Goal: Transaction & Acquisition: Obtain resource

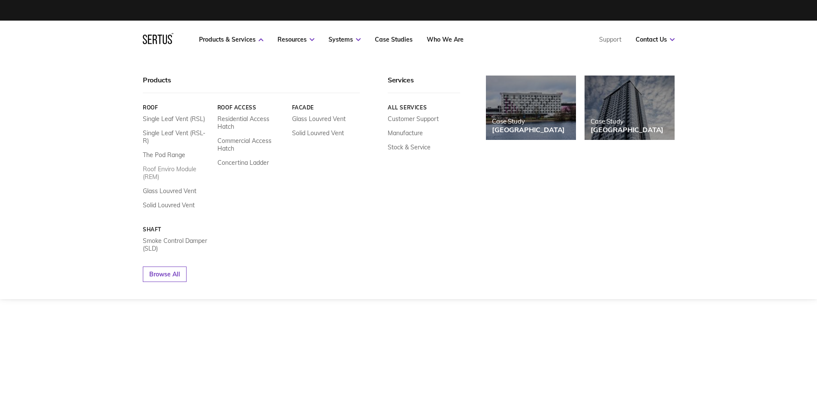
click at [174, 165] on link "Roof Enviro Module (REM)" at bounding box center [177, 172] width 68 height 15
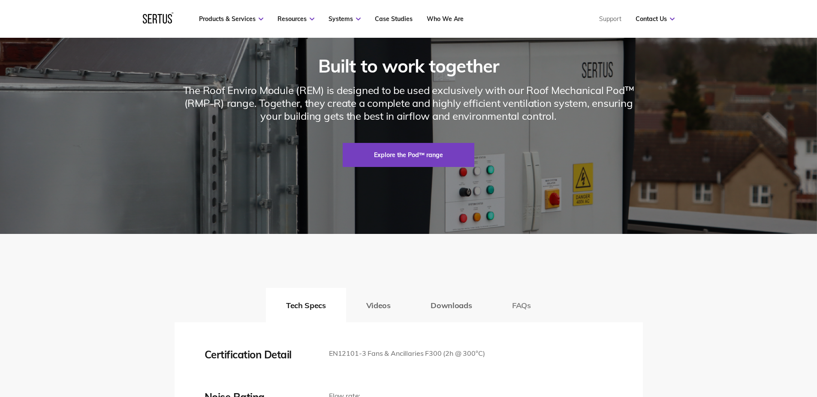
scroll to position [1372, 0]
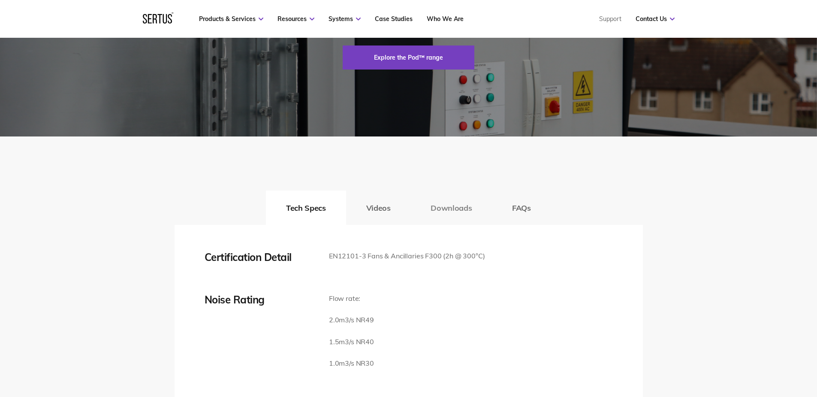
click at [459, 225] on button "Downloads" at bounding box center [450, 207] width 81 height 34
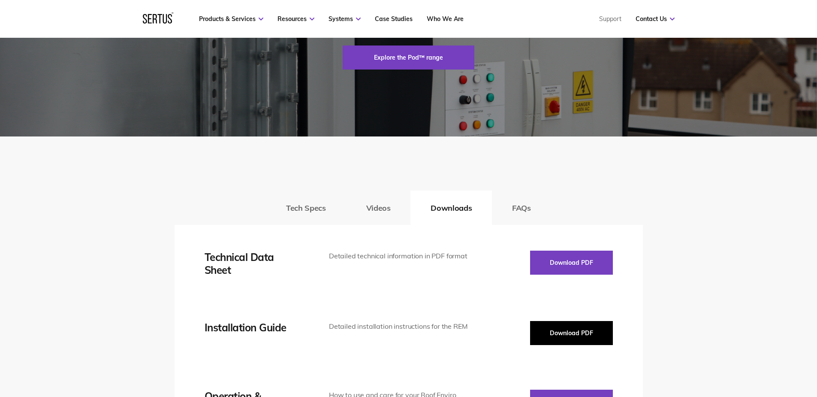
click at [576, 345] on button "Download PDF" at bounding box center [571, 333] width 83 height 24
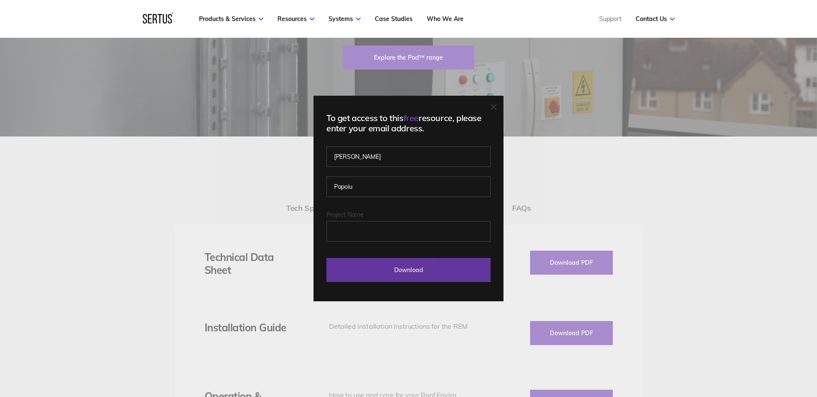
click at [409, 266] on input "Download" at bounding box center [408, 270] width 164 height 24
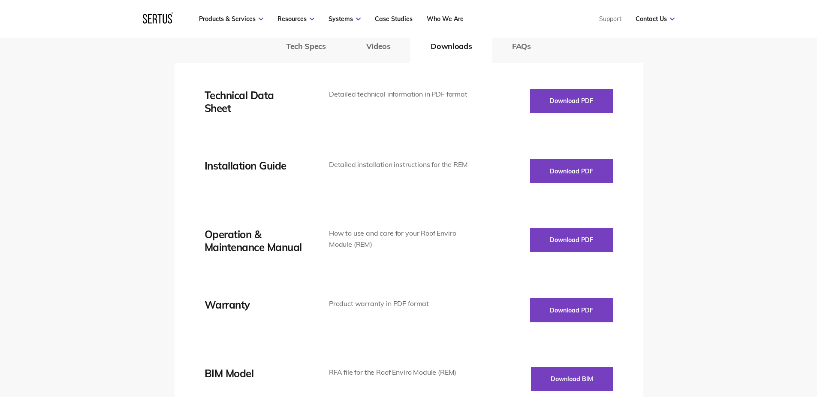
scroll to position [1586, 0]
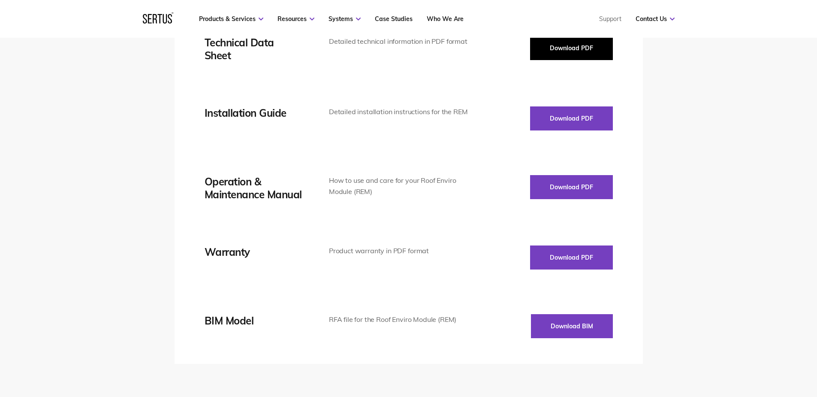
click at [577, 60] on button "Download PDF" at bounding box center [571, 48] width 83 height 24
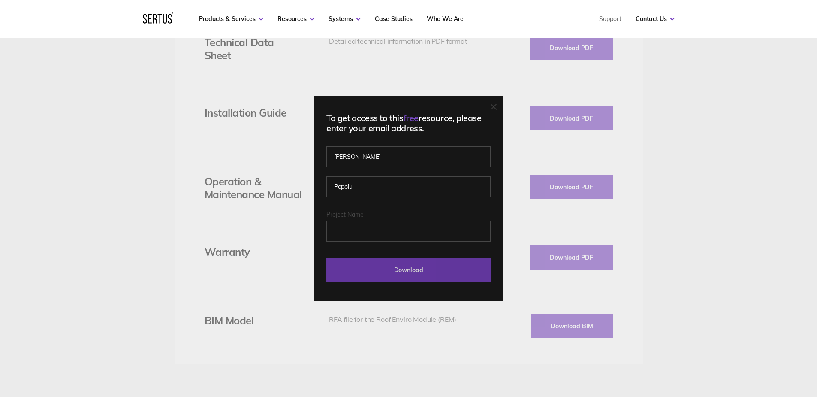
click at [439, 272] on input "Download" at bounding box center [408, 270] width 164 height 24
